Goal: Task Accomplishment & Management: Manage account settings

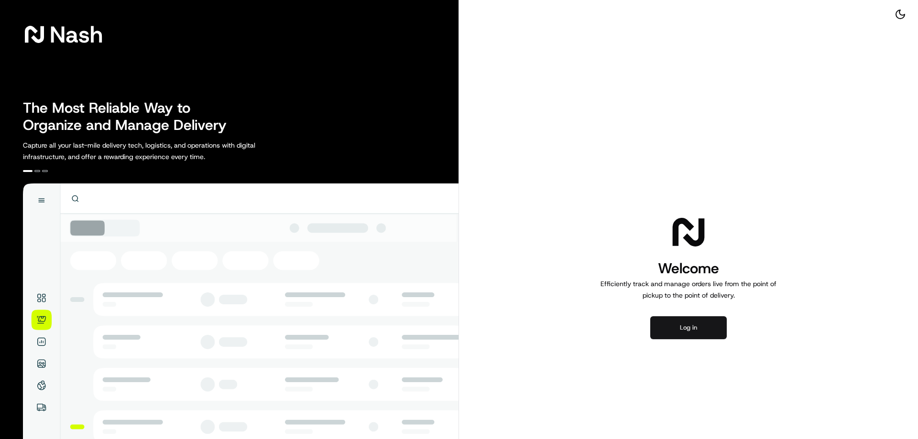
click at [688, 326] on button "Log in" at bounding box center [688, 327] width 76 height 23
